Goal: Task Accomplishment & Management: Manage account settings

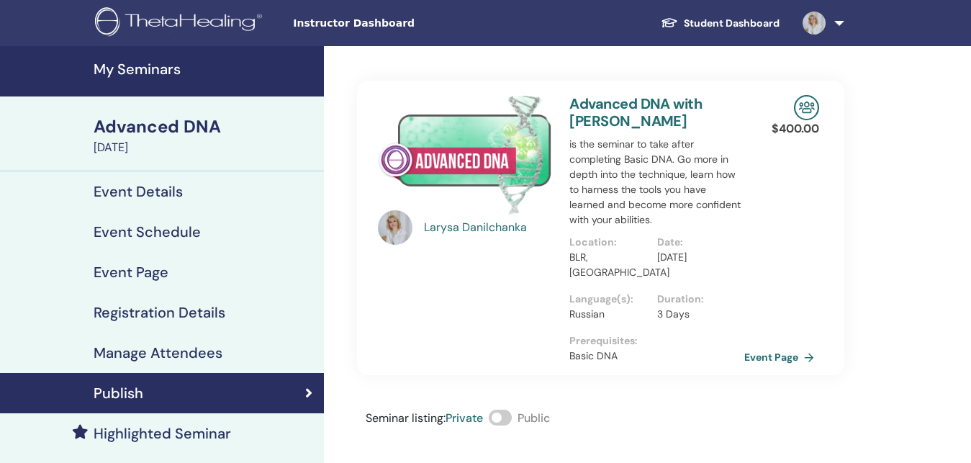
click at [206, 357] on h4 "Manage Attendees" at bounding box center [158, 352] width 129 height 17
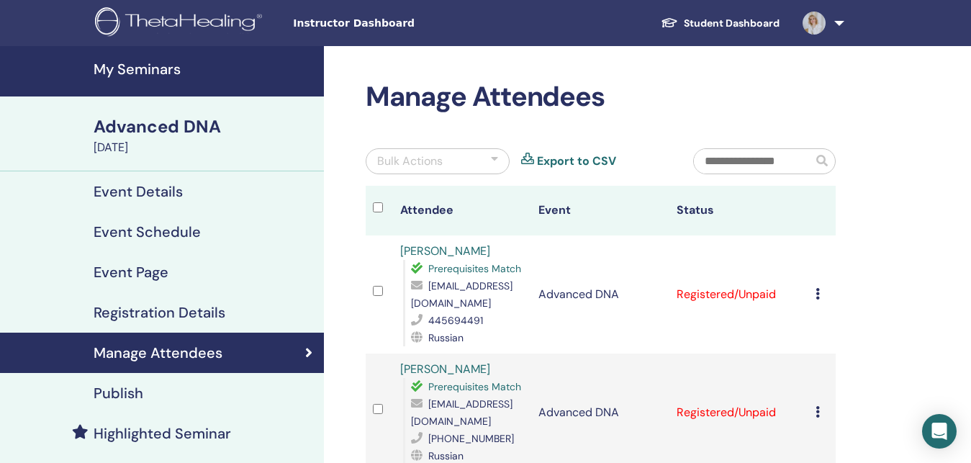
click at [592, 161] on link "Export to CSV" at bounding box center [576, 161] width 79 height 17
click at [818, 289] on td "Cancel Registration Do not auto-certify Mark as Paid Mark as Unpaid Mark as Abs…" at bounding box center [821, 294] width 27 height 118
click at [753, 286] on td "Registered/Unpaid" at bounding box center [738, 294] width 138 height 118
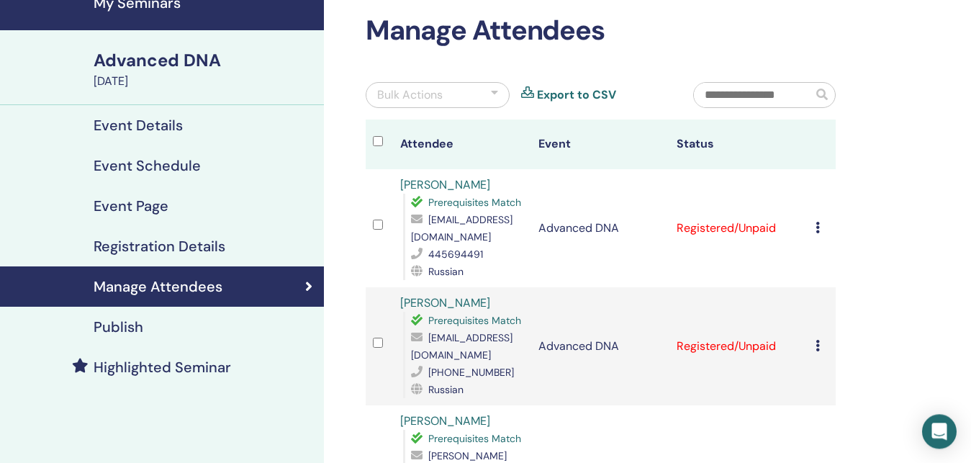
scroll to position [147, 0]
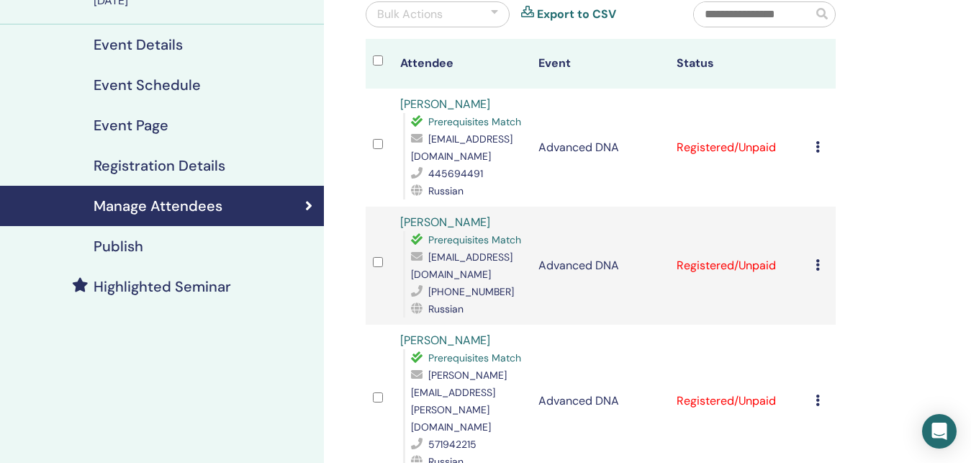
click at [731, 136] on td "Registered/Unpaid" at bounding box center [738, 148] width 138 height 118
click at [819, 141] on icon at bounding box center [818, 147] width 4 height 12
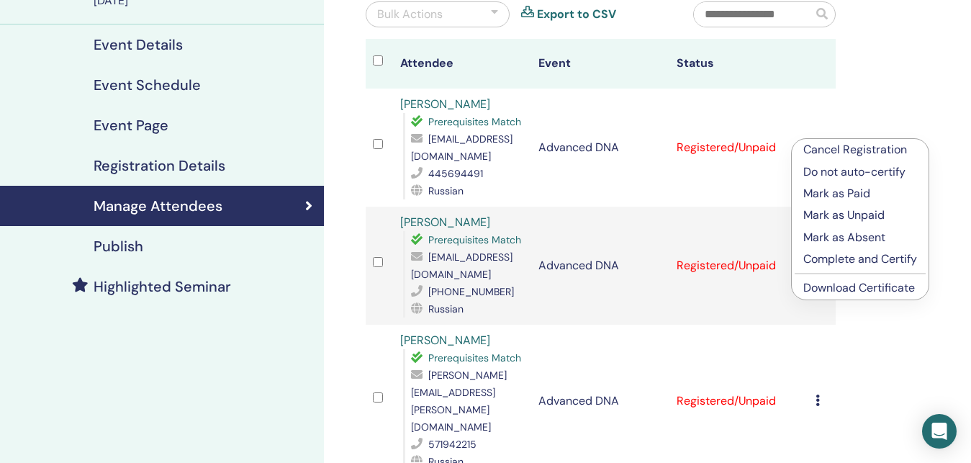
click at [858, 259] on p "Complete and Certify" at bounding box center [860, 258] width 114 height 17
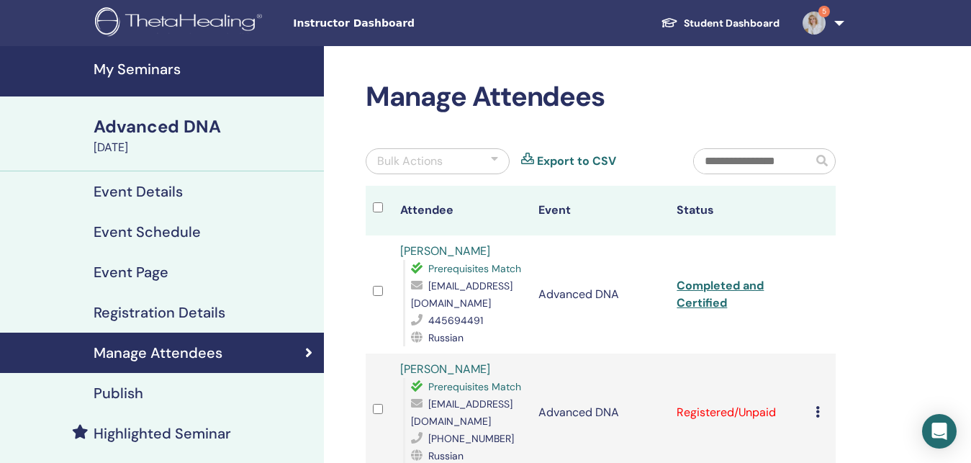
scroll to position [147, 0]
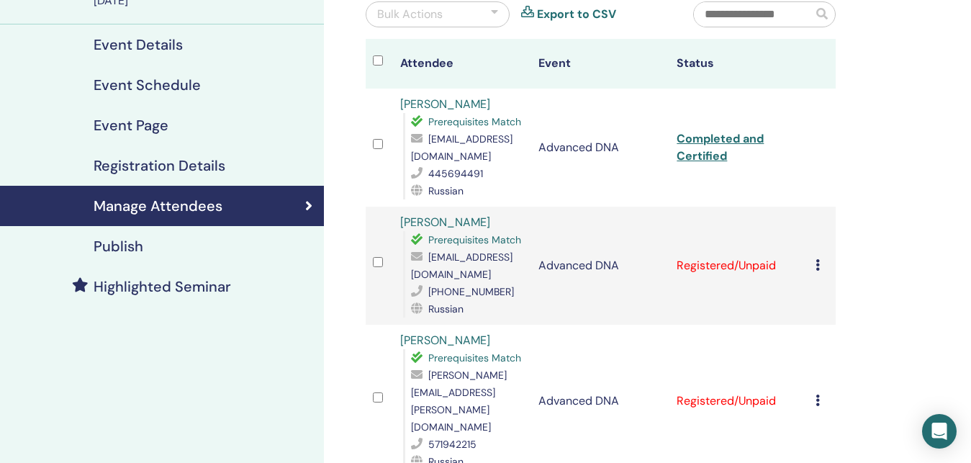
click at [820, 259] on icon at bounding box center [818, 265] width 4 height 12
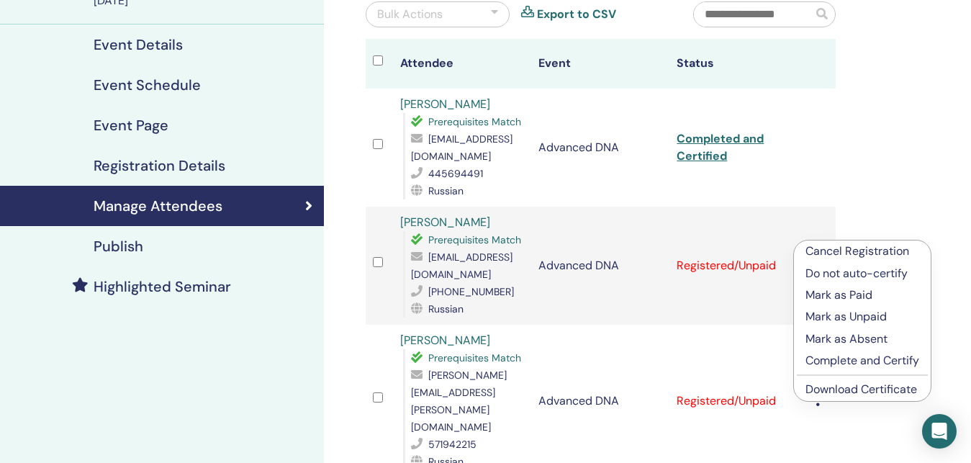
click at [857, 357] on p "Complete and Certify" at bounding box center [862, 360] width 114 height 17
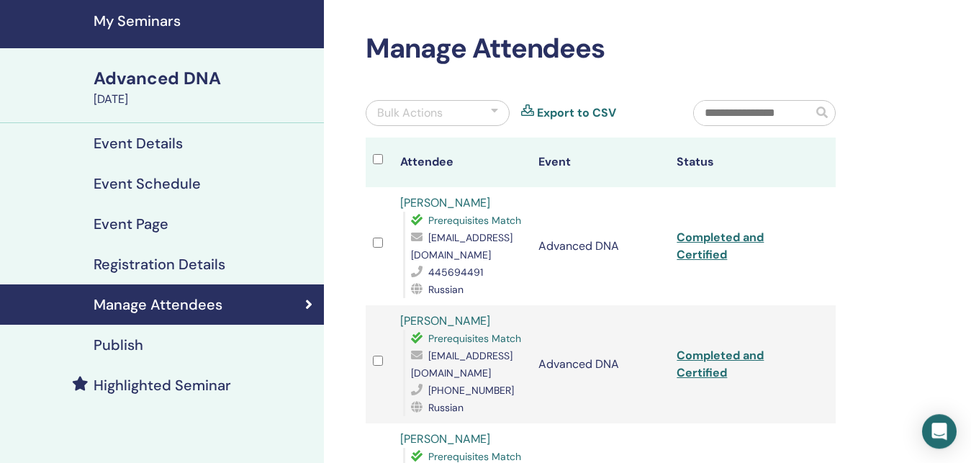
scroll to position [73, 0]
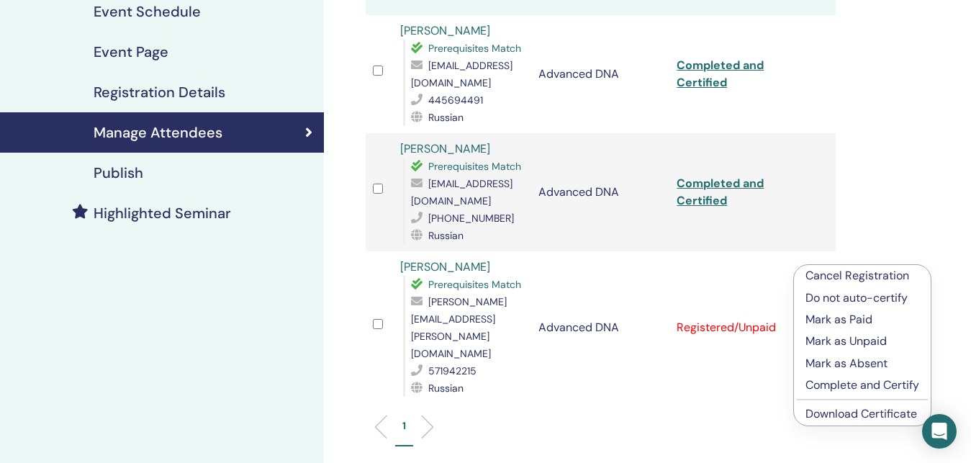
scroll to position [294, 0]
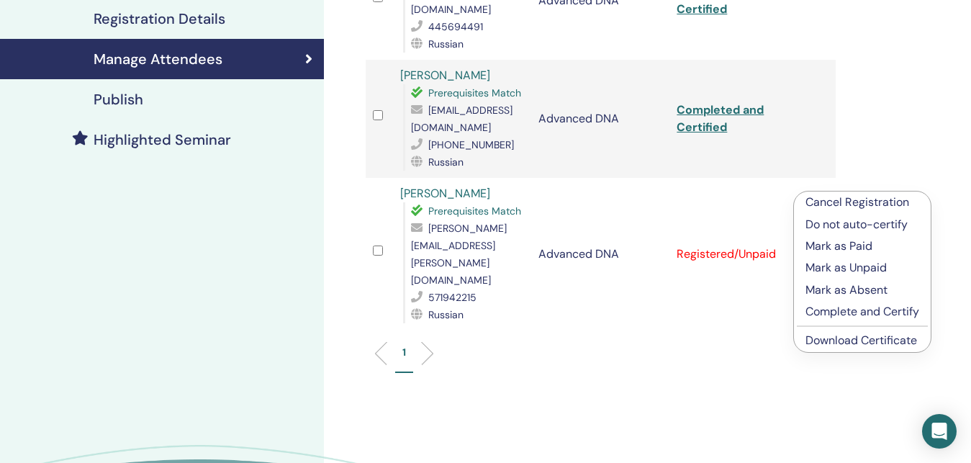
click at [836, 311] on p "Complete and Certify" at bounding box center [862, 311] width 114 height 17
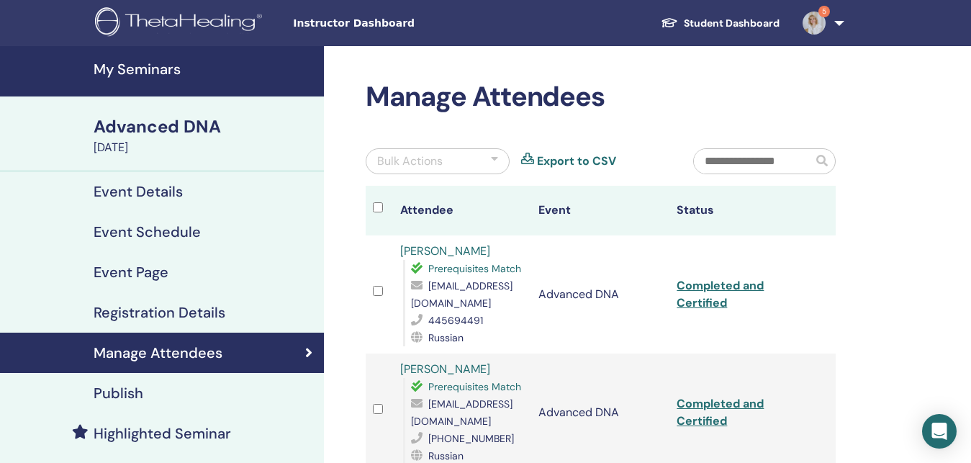
click at [836, 309] on div "Manage Attendees Bulk Actions Export to CSV Attendee Event Status [PERSON_NAME]…" at bounding box center [600, 381] width 487 height 600
click at [885, 105] on div "Manage Attendees Bulk Actions Export to CSV Attendee Event Status [PERSON_NAME]…" at bounding box center [647, 464] width 647 height 836
click at [841, 23] on link "5" at bounding box center [820, 23] width 59 height 46
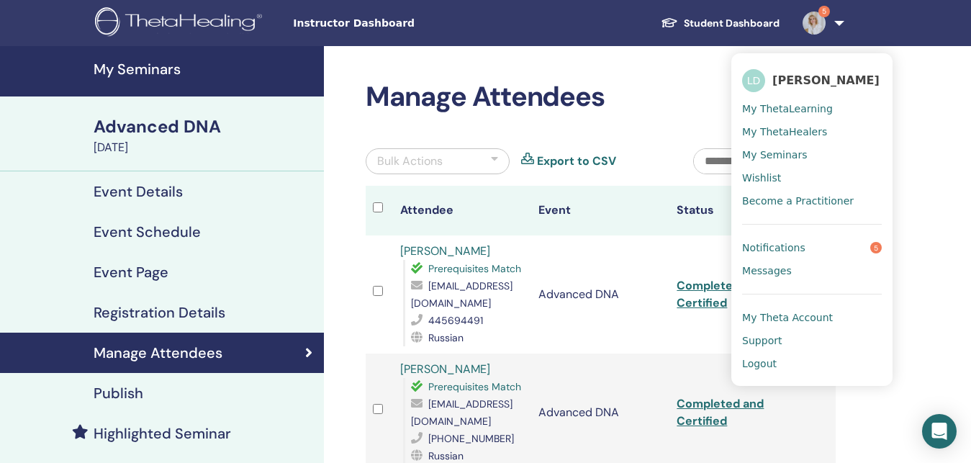
click at [778, 252] on span "Notifications" at bounding box center [773, 247] width 63 height 13
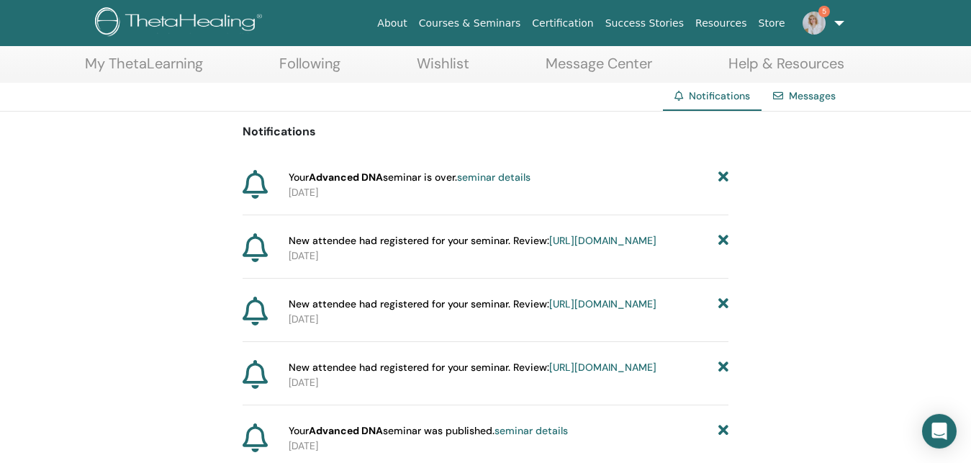
scroll to position [73, 0]
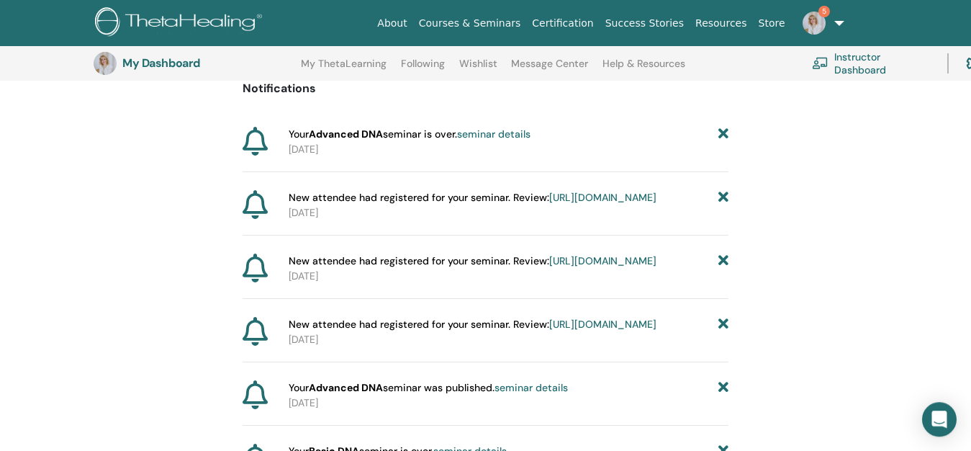
scroll to position [181, 0]
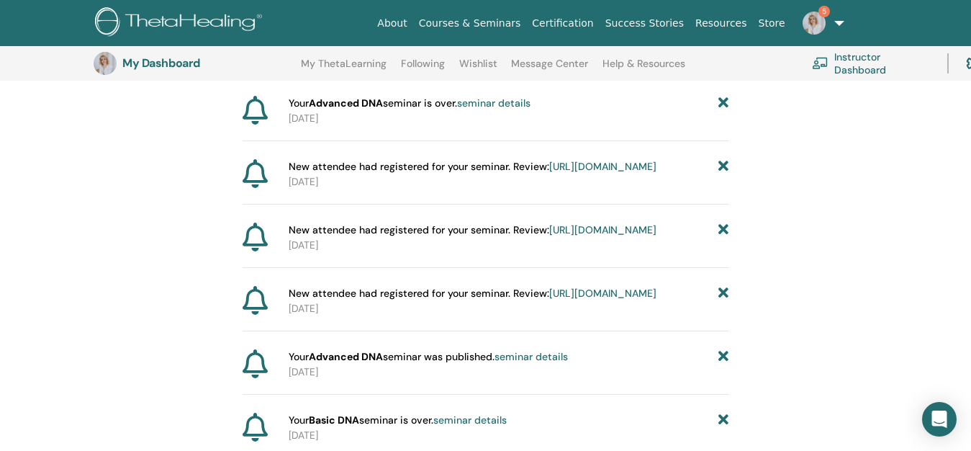
click at [724, 100] on icon at bounding box center [723, 103] width 10 height 15
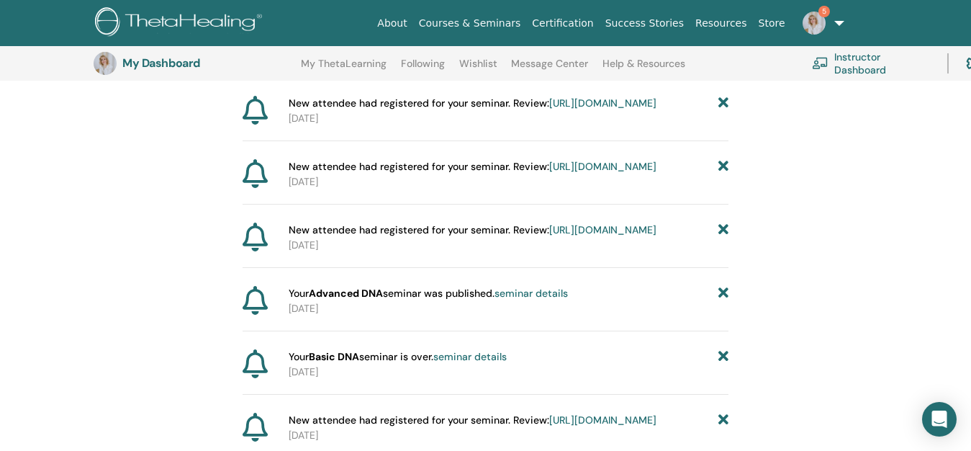
click at [726, 102] on icon at bounding box center [723, 103] width 10 height 15
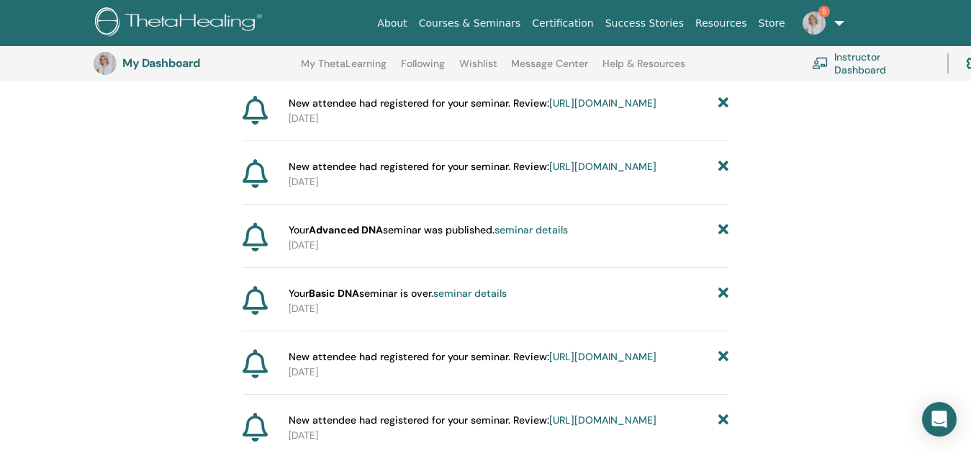
click at [726, 102] on icon at bounding box center [723, 103] width 10 height 15
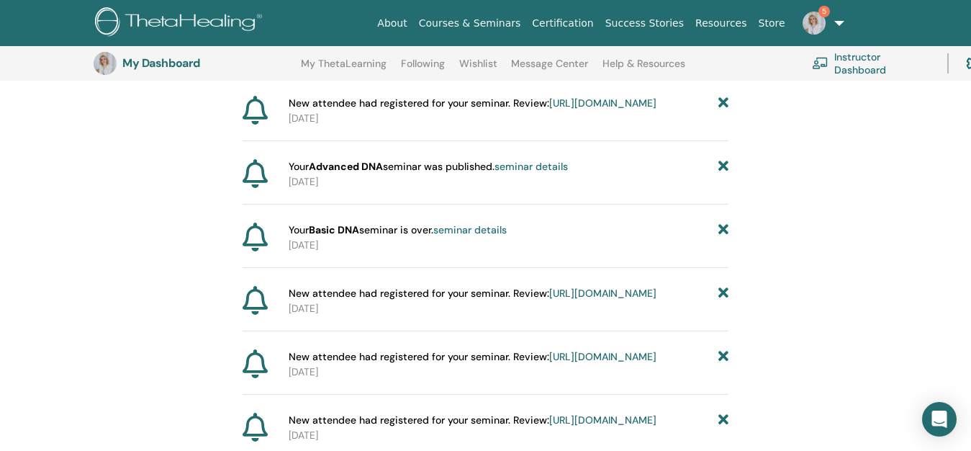
click at [726, 102] on icon at bounding box center [723, 103] width 10 height 15
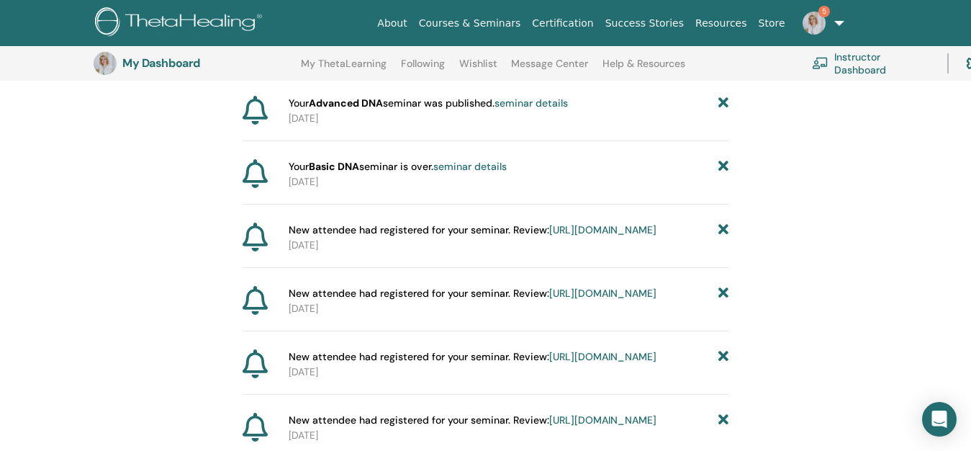
click at [725, 100] on icon at bounding box center [723, 103] width 10 height 15
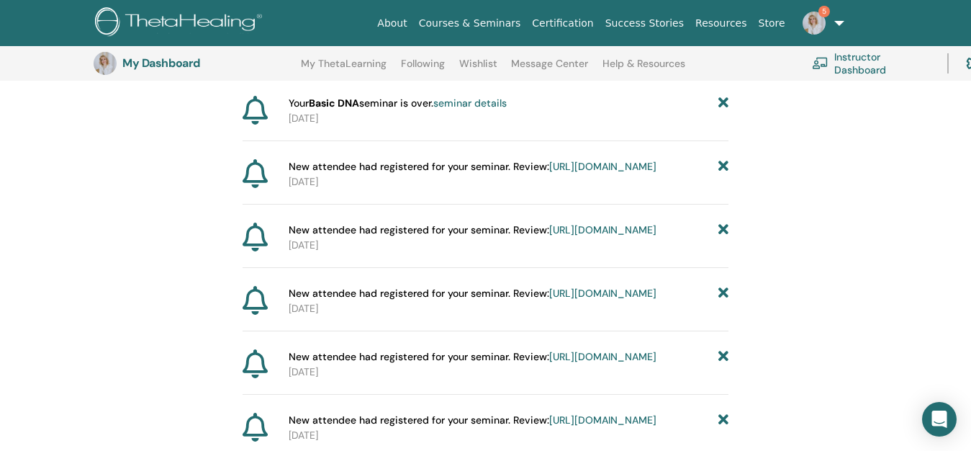
click at [723, 364] on icon at bounding box center [723, 356] width 10 height 15
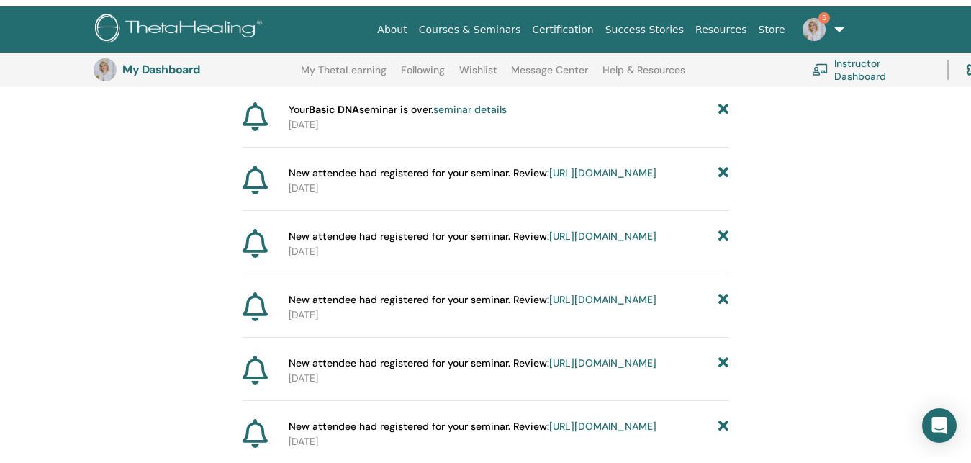
scroll to position [0, 0]
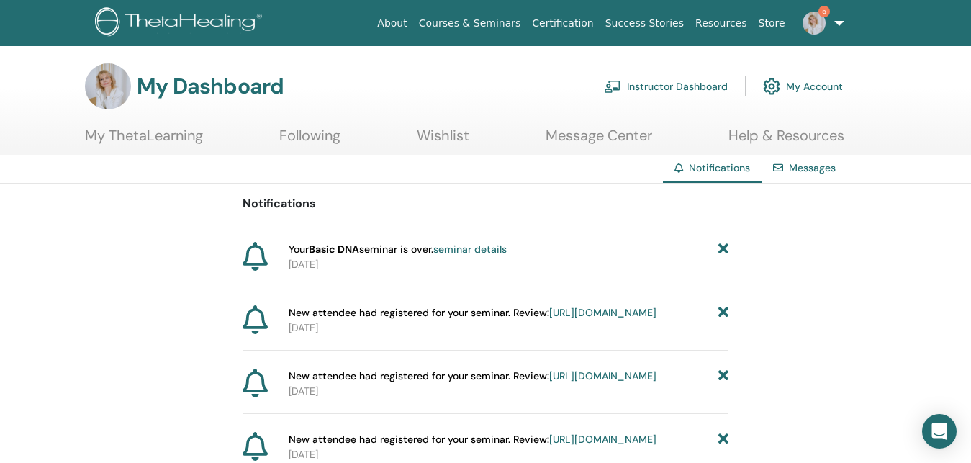
click at [167, 140] on link "My ThetaLearning" at bounding box center [144, 141] width 118 height 28
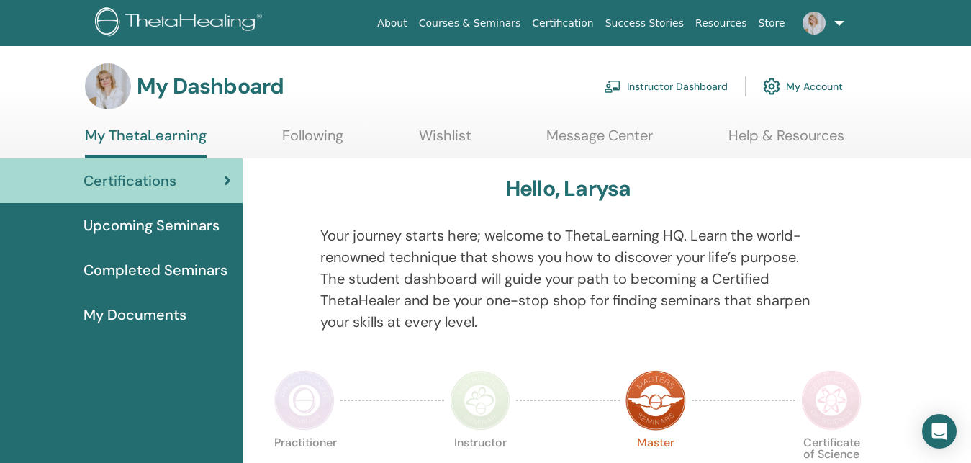
click at [169, 21] on img at bounding box center [181, 23] width 172 height 32
